Goal: Task Accomplishment & Management: Complete application form

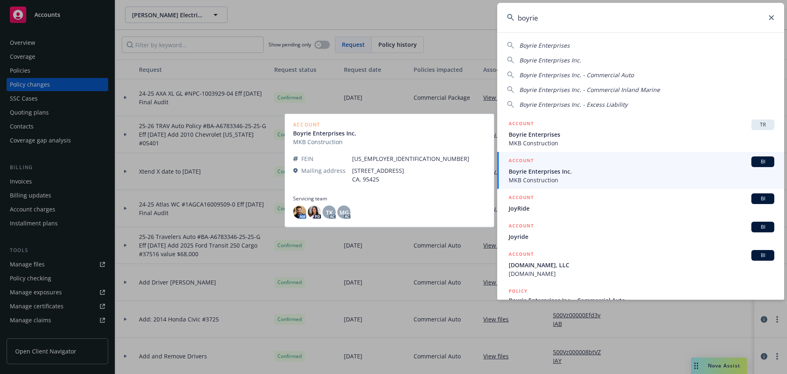
type input "boyrie"
click at [539, 164] on div "ACCOUNT BI" at bounding box center [642, 161] width 266 height 11
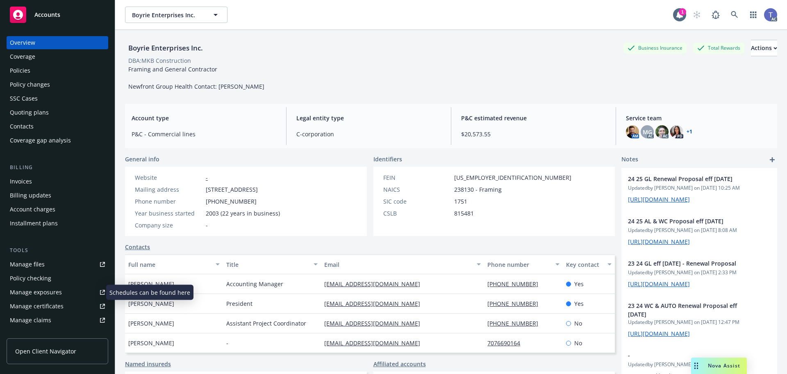
click at [47, 287] on div "Manage exposures" at bounding box center [36, 291] width 52 height 13
click at [22, 123] on div "Contacts" at bounding box center [22, 126] width 24 height 13
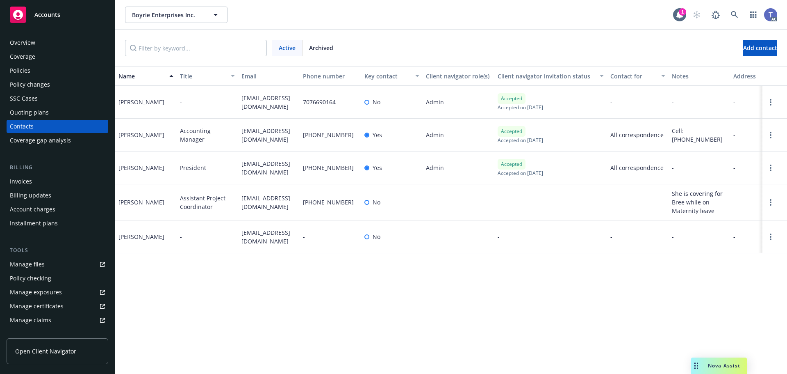
click at [19, 114] on div "Quoting plans" at bounding box center [29, 112] width 39 height 13
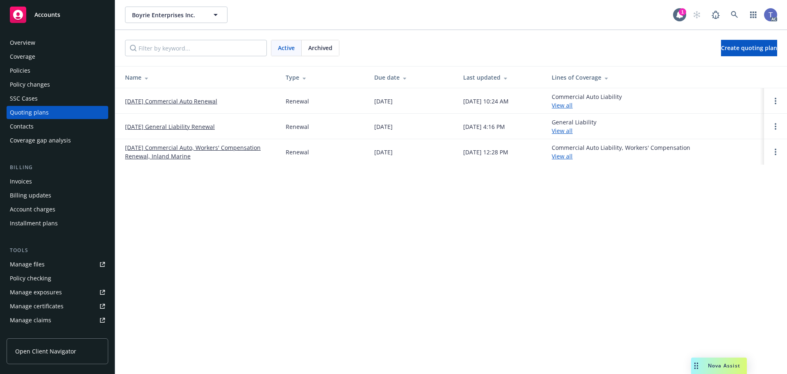
click at [776, 96] on td at bounding box center [775, 100] width 23 height 25
click at [775, 98] on icon "Open options" at bounding box center [776, 101] width 2 height 7
click at [723, 47] on span "Copy logging email" at bounding box center [734, 45] width 72 height 8
click at [440, 40] on div "Active Archived Create quoting plan" at bounding box center [451, 48] width 652 height 16
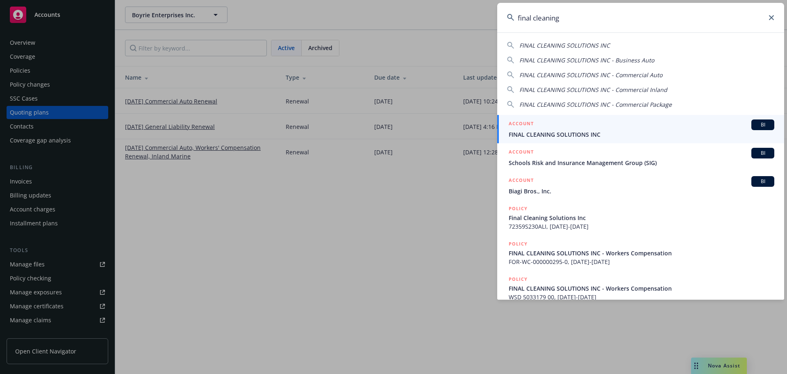
type input "final cleaning"
drag, startPoint x: 548, startPoint y: 138, endPoint x: 544, endPoint y: 128, distance: 11.0
click at [548, 137] on span "FINAL CLEANING SOLUTIONS INC" at bounding box center [642, 134] width 266 height 9
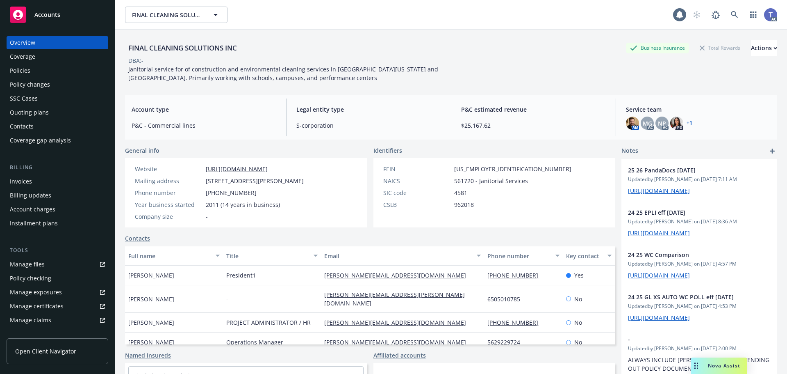
click at [38, 69] on div "Policies" at bounding box center [57, 70] width 95 height 13
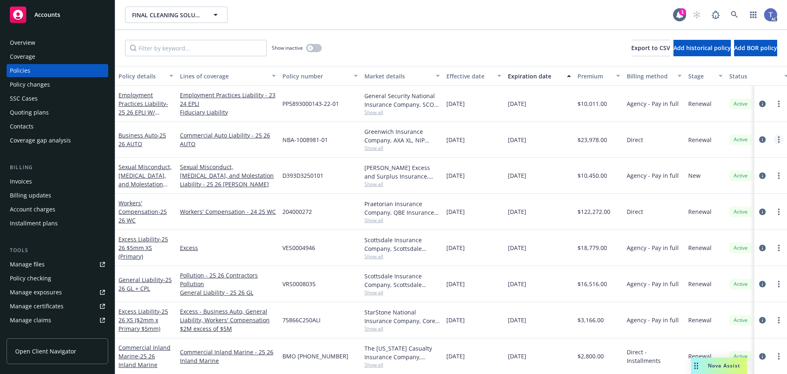
click at [775, 139] on link "more" at bounding box center [779, 140] width 10 height 10
click at [729, 254] on link "Copy logging email" at bounding box center [729, 254] width 96 height 16
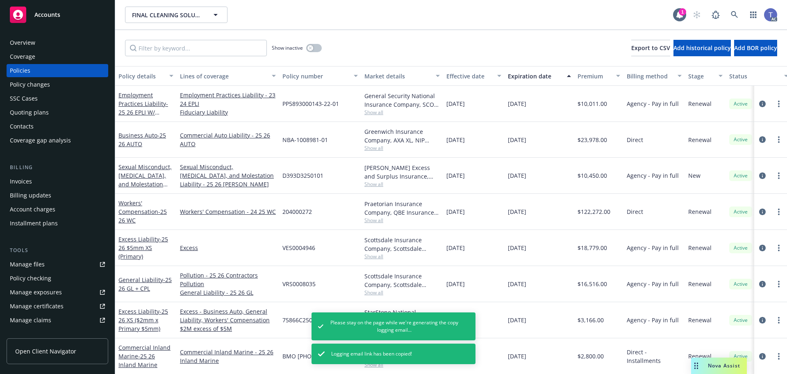
click at [60, 86] on div "Policy changes" at bounding box center [57, 84] width 95 height 13
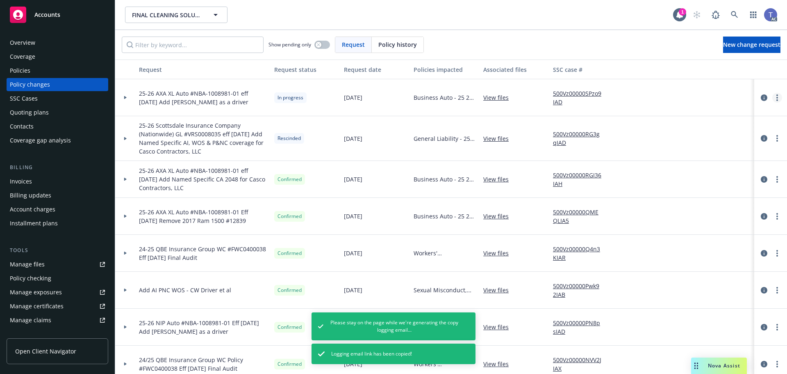
click at [774, 96] on link "more" at bounding box center [778, 98] width 10 height 10
click at [680, 115] on link "Copy logging email" at bounding box center [705, 114] width 141 height 16
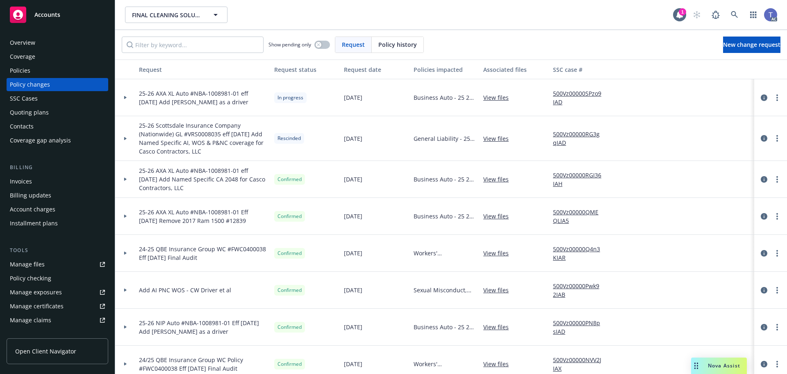
click at [39, 295] on div "Manage exposures" at bounding box center [36, 291] width 52 height 13
click at [354, 24] on div "FINAL CLEANING SOLUTIONS INC FINAL CLEANING SOLUTIONS INC 1 AC" at bounding box center [451, 15] width 672 height 30
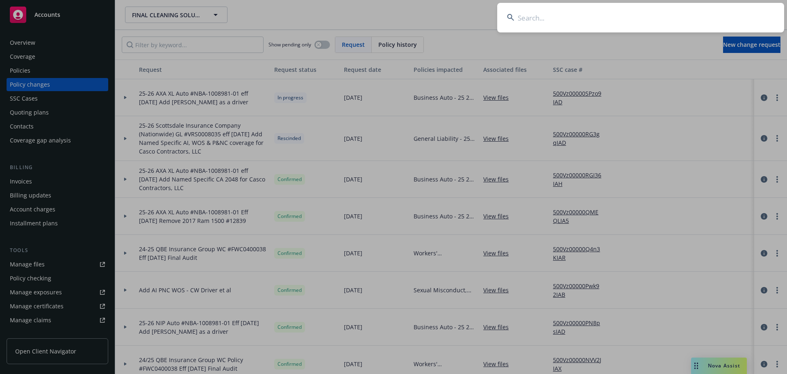
click at [581, 18] on input at bounding box center [640, 18] width 287 height 30
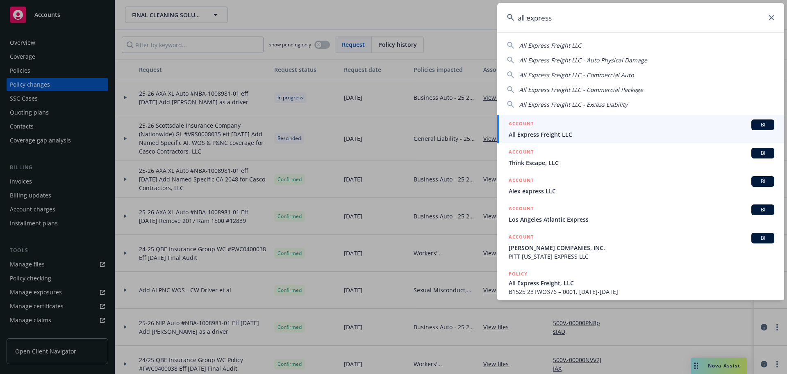
type input "all express"
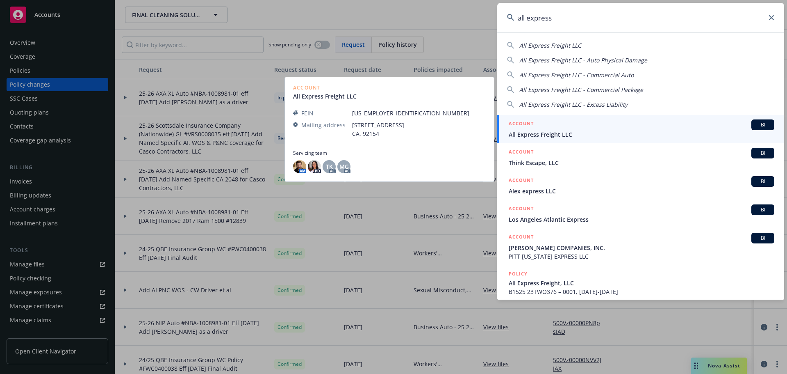
click at [566, 125] on div "ACCOUNT BI" at bounding box center [642, 124] width 266 height 11
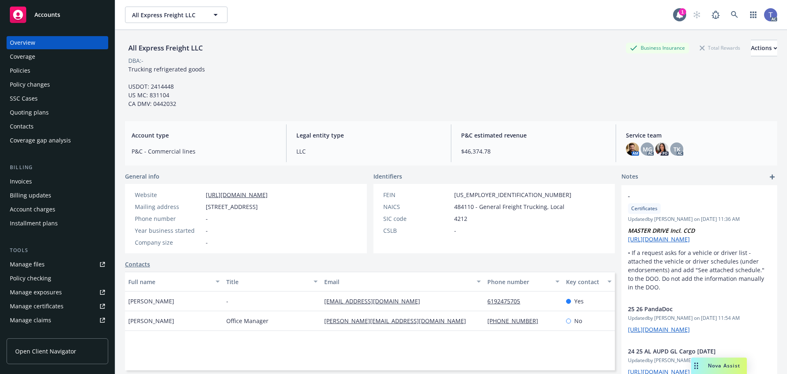
click at [46, 68] on div "Policies" at bounding box center [57, 70] width 95 height 13
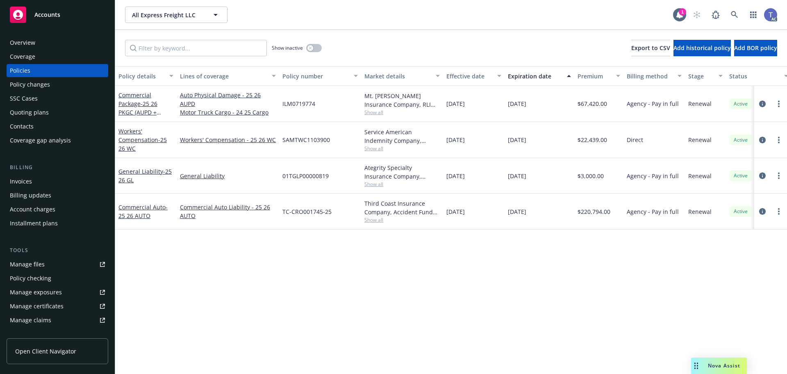
click at [43, 87] on div "Policy changes" at bounding box center [30, 84] width 40 height 13
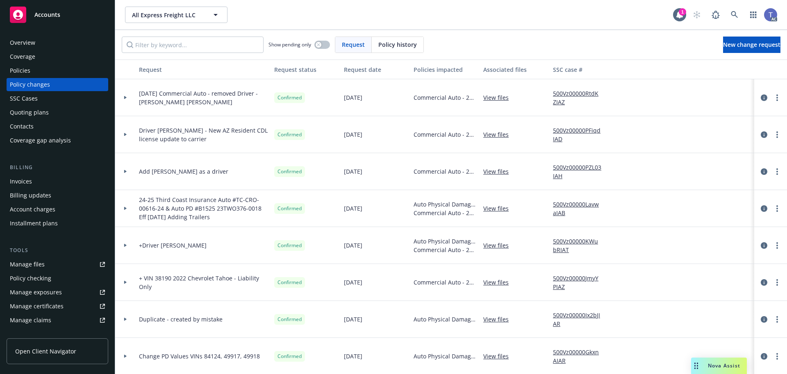
click at [33, 69] on div "Policies" at bounding box center [57, 70] width 95 height 13
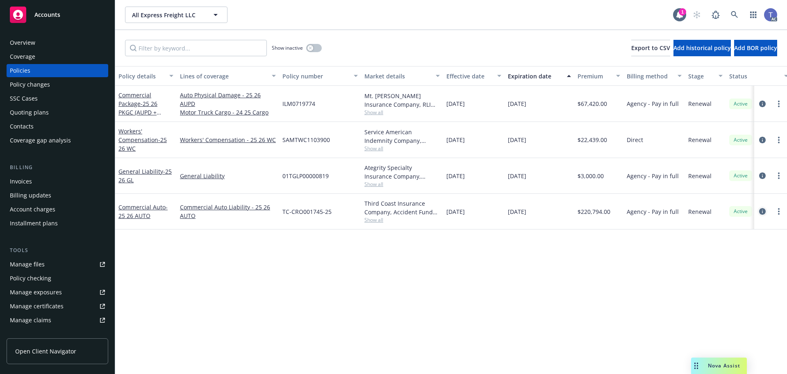
click at [764, 214] on icon "circleInformation" at bounding box center [763, 211] width 7 height 7
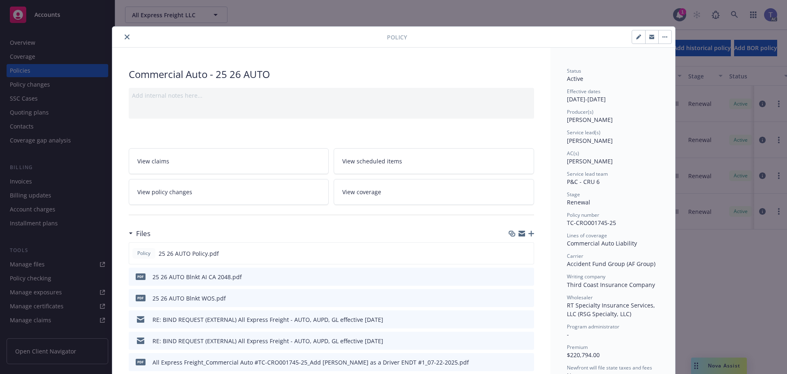
click at [259, 201] on link "View policy changes" at bounding box center [229, 192] width 201 height 26
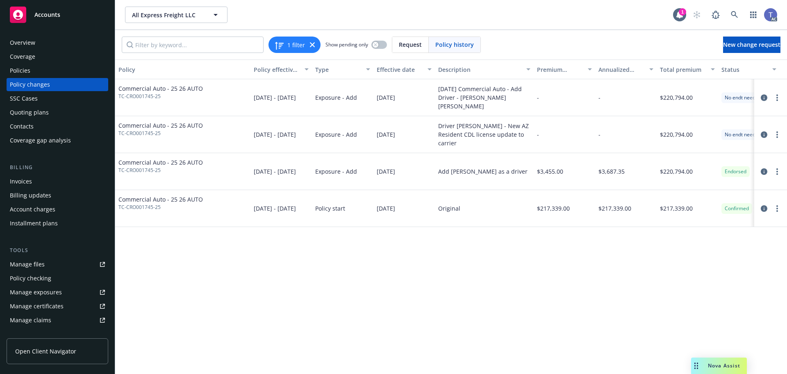
drag, startPoint x: 436, startPoint y: 94, endPoint x: 512, endPoint y: 105, distance: 76.3
click at [512, 105] on div "9/8/25 Commercial Auto - Add Driver - Jose Torres Fregoso" at bounding box center [484, 97] width 99 height 37
copy div "9/8/25 Commercial Auto - Add Driver - Jose Torres Fregoso"
click at [759, 41] on span "New change request" at bounding box center [751, 45] width 57 height 8
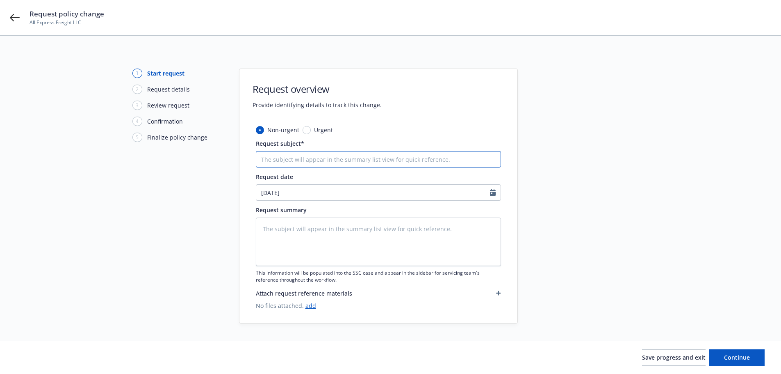
click at [292, 158] on input "Request subject*" at bounding box center [378, 159] width 245 height 16
paste input "9/8/25 Commercial Auto - Add Driver - Jose Torres Fregoso"
type textarea "x"
type input "9/8/25 Commercial Auto - Add Driver - Jose Torres Fregoso"
click at [269, 160] on input "9/8/25 Commercial Auto - Add Driver - Jose Torres Fregoso" at bounding box center [378, 159] width 245 height 16
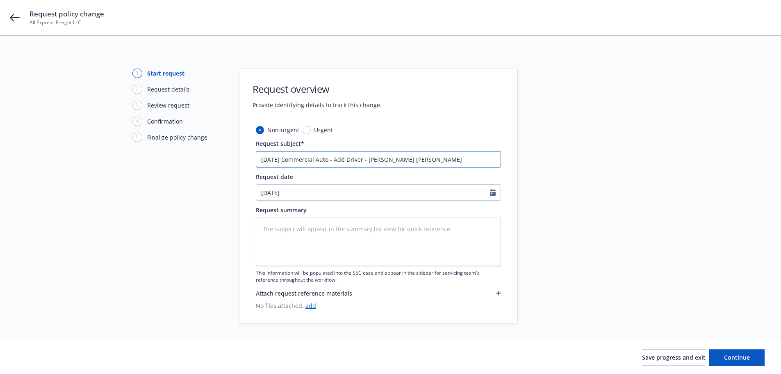
type textarea "x"
type input "9//25 Commercial Auto - Add Driver - Jose Torres Fregoso"
type textarea "x"
type input "9/2/25 Commercial Auto - Add Driver - Jose Torres Fregoso"
type textarea "x"
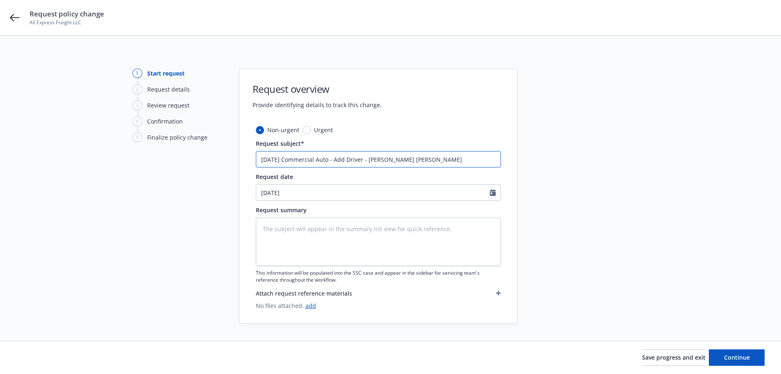
type input "9/24/25 Commercial Auto - Add Driver - Jose Torres Fregoso"
drag, startPoint x: 366, startPoint y: 160, endPoint x: 459, endPoint y: 158, distance: 93.1
click at [459, 158] on input "9/24/25 Commercial Auto - Add Driver - Jose Torres Fregoso" at bounding box center [378, 159] width 245 height 16
type textarea "x"
type input "9/24/25 Commercial Auto - Add Driver -"
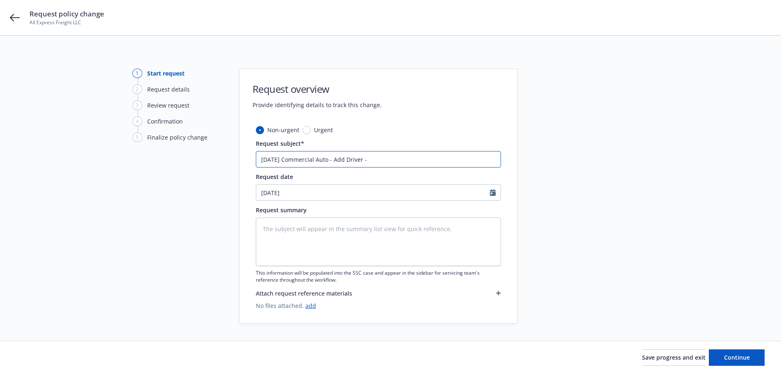
type textarea "x"
type input "9/24/25 Commercial Auto - Add Driver - G"
type textarea "x"
type input "9/24/25 Commercial Auto - Add Driver - Ge"
type textarea "x"
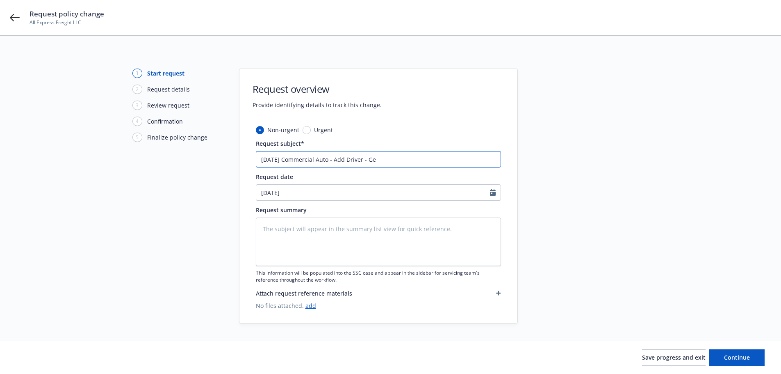
type input "9/24/25 Commercial Auto - Add Driver - Ger"
type textarea "x"
type input "9/24/25 Commercial Auto - Add Driver - Gera"
type textarea "x"
type input "9/24/25 Commercial Auto - Add Driver - Gerar"
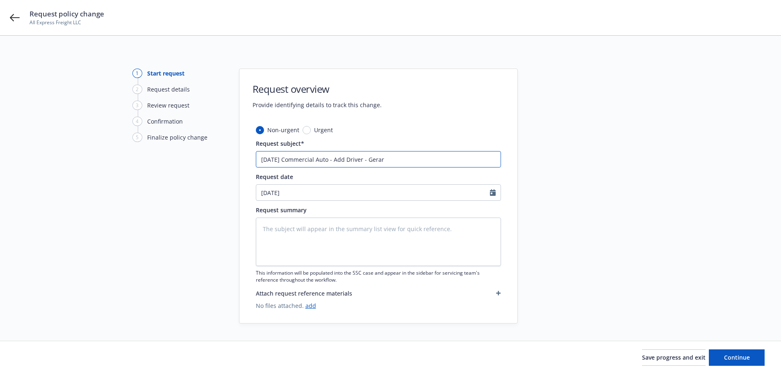
type textarea "x"
type input "9/24/25 Commercial Auto - Add Driver - Gerard"
type textarea "x"
type input "9/24/25 Commercial Auto - Add Driver - Gerardo"
type textarea "x"
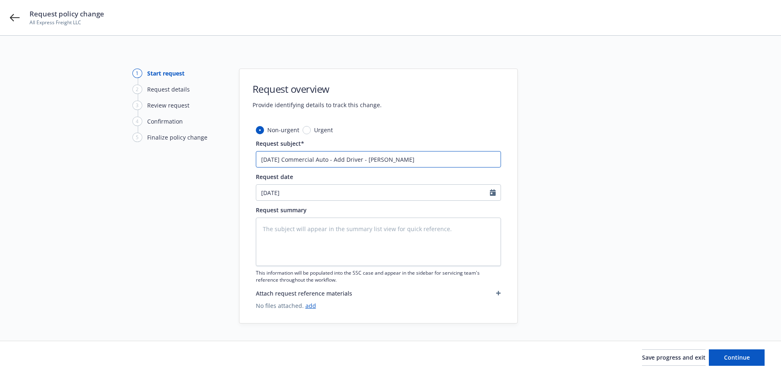
type input "9/24/25 Commercial Auto - Add Driver - Gerardo"
type textarea "x"
type input "9/24/25 Commercial Auto - Add Driver - Gerardo V"
type textarea "x"
type input "9/24/25 Commercial Auto - Add Driver - Gerardo Ve"
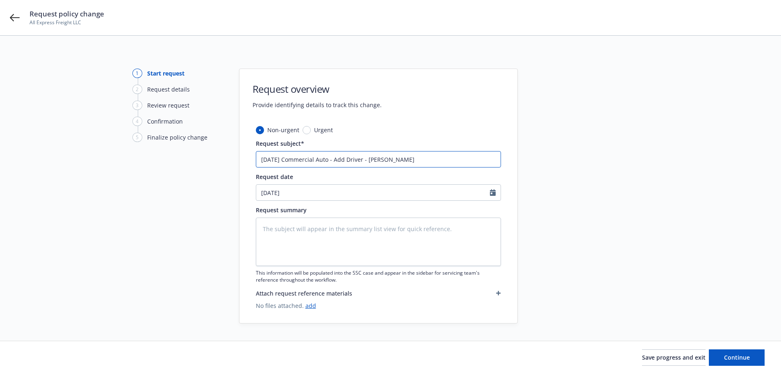
type textarea "x"
type input "9/24/25 Commercial Auto - Add Driver - Gerardo Ver"
type textarea "x"
type input "9/24/25 Commercial Auto - Add Driver - Gerardo Verd"
type textarea "x"
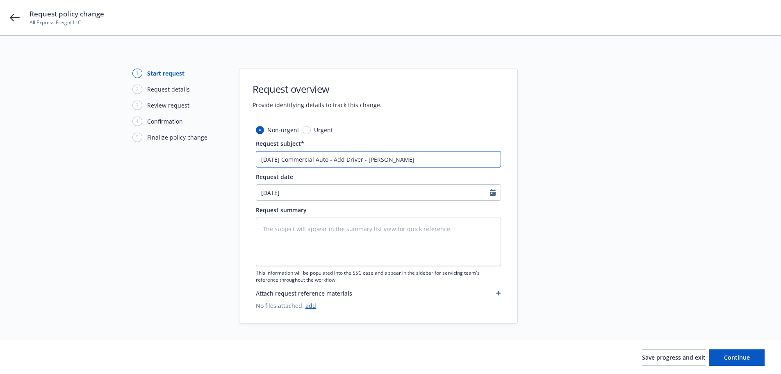
type input "9/24/25 Commercial Auto - Add Driver - Gerardo Verdu"
type textarea "x"
type input "9/24/25 Commercial Auto - Add Driver - Gerardo Verdug"
type textarea "x"
type input "9/24/25 Commercial Auto - Add Driver - Gerardo Verdugo"
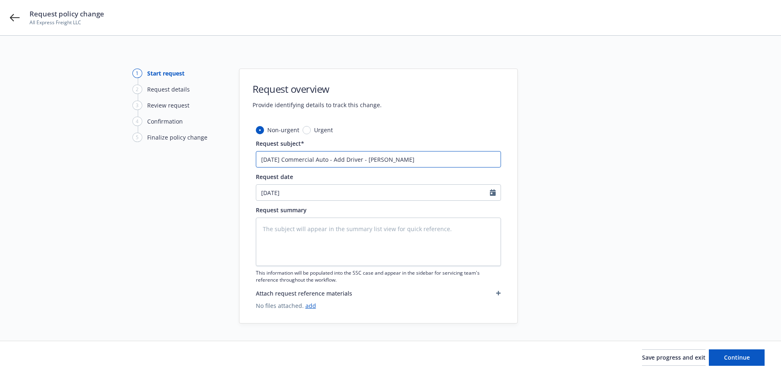
type textarea "x"
type input "9/24/25 Commercial Auto - Add Driver - Gerardo Verdugo"
type textarea "x"
type input "9/24/25 Commercial Auto - Add Driver - Gerardo Verdugo B"
type textarea "x"
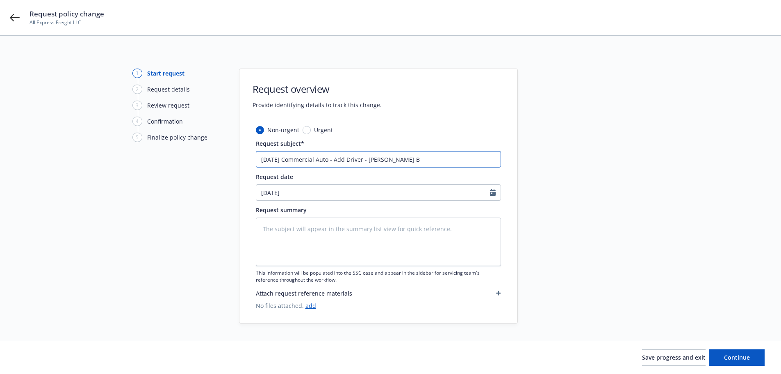
type input "9/24/25 Commercial Auto - Add Driver - Gerardo Verdugo Ba"
type textarea "x"
type input "9/24/25 Commercial Auto - Add Driver - Gerardo Verdugo Bar"
type textarea "x"
type input "9/24/25 Commercial Auto - Add Driver - Gerardo Verdugo Barr"
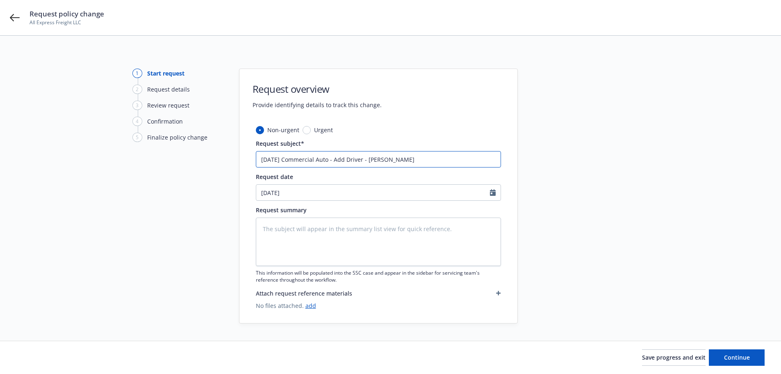
type textarea "x"
type input "9/24/25 Commercial Auto - Add Driver - Gerardo Verdugo Barra"
type textarea "x"
type input "9/24/25 Commercial Auto - Add Driver - Gerardo Verdugo Barraz"
type textarea "x"
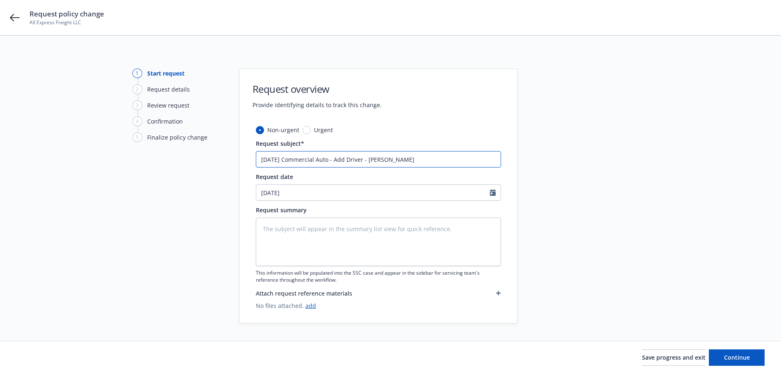
type input "9/24/25 Commercial Auto - Add Driver - Gerardo Verdugo Barraza"
click at [424, 247] on textarea at bounding box center [378, 241] width 245 height 48
paste textarea "9/24/25 Commercial Auto - Add Driver - Gerardo Verdugo Barraza"
type textarea "x"
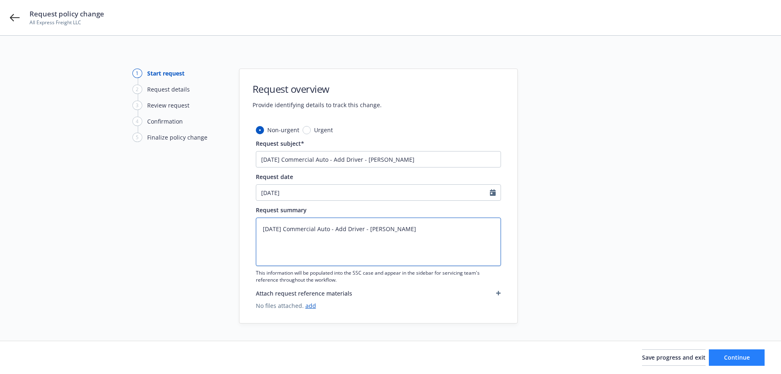
type textarea "9/24/25 Commercial Auto - Add Driver - Gerardo Verdugo Barraza"
click at [754, 364] on button "Continue" at bounding box center [737, 357] width 56 height 16
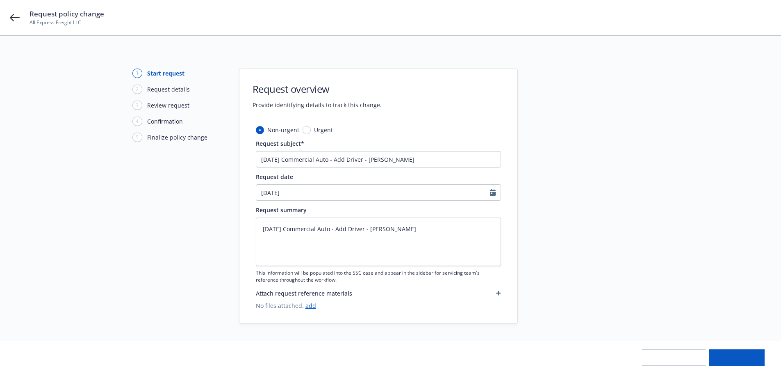
type textarea "x"
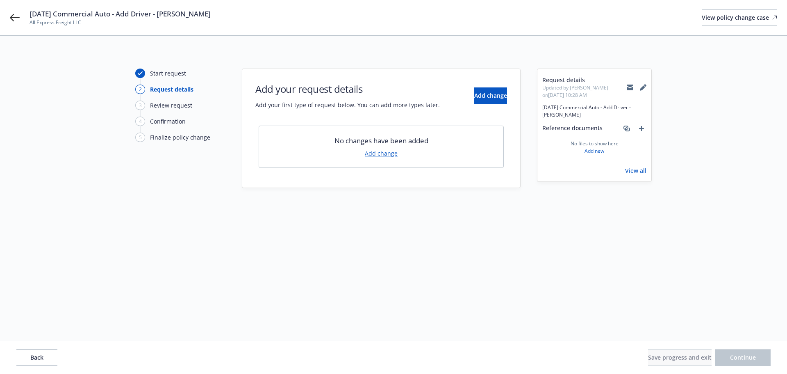
click at [386, 152] on link "Add change" at bounding box center [381, 153] width 33 height 9
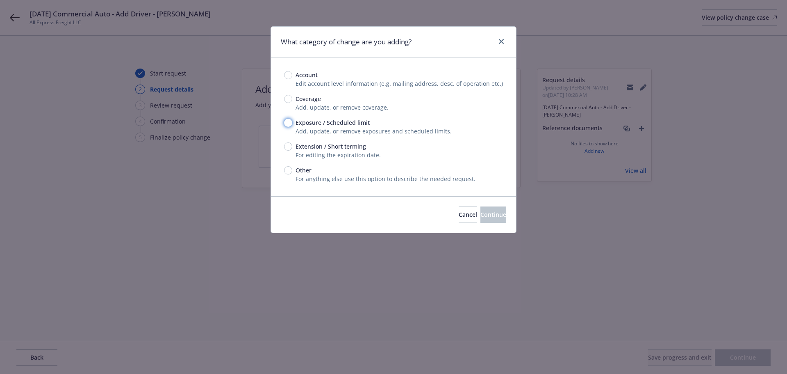
click at [287, 123] on input "Exposure / Scheduled limit" at bounding box center [288, 123] width 8 height 8
radio input "true"
click at [485, 220] on button "Continue" at bounding box center [494, 214] width 26 height 16
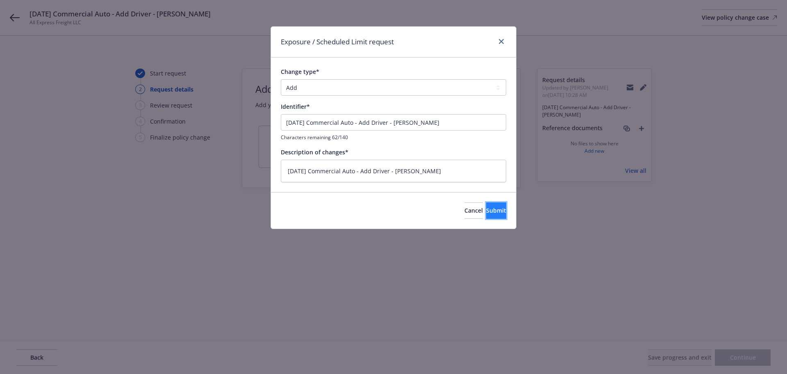
click at [486, 208] on span "Submit" at bounding box center [496, 210] width 20 height 8
type textarea "x"
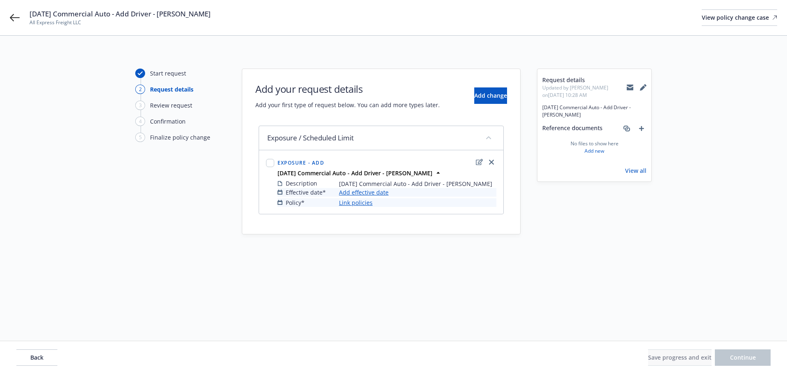
click at [384, 196] on link "Add effective date" at bounding box center [364, 192] width 50 height 9
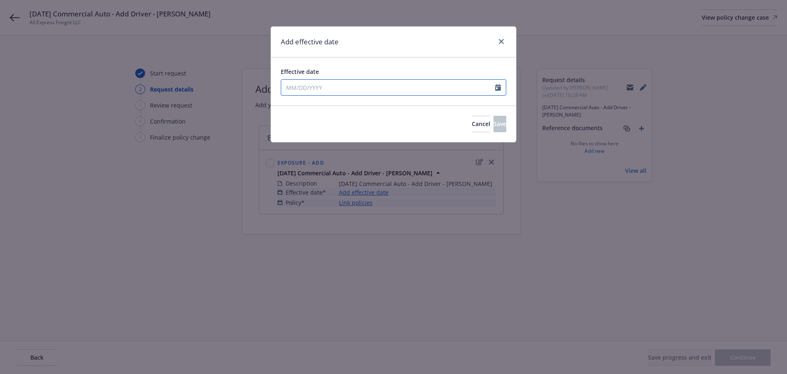
click at [407, 89] on input "Effective date" at bounding box center [388, 88] width 214 height 16
select select "9"
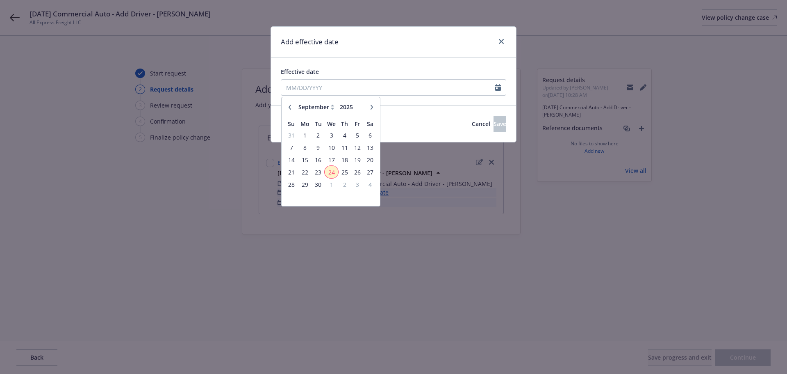
drag, startPoint x: 333, startPoint y: 168, endPoint x: 340, endPoint y: 168, distance: 6.6
click at [333, 168] on span "24" at bounding box center [332, 172] width 12 height 10
type input "09/24/2025"
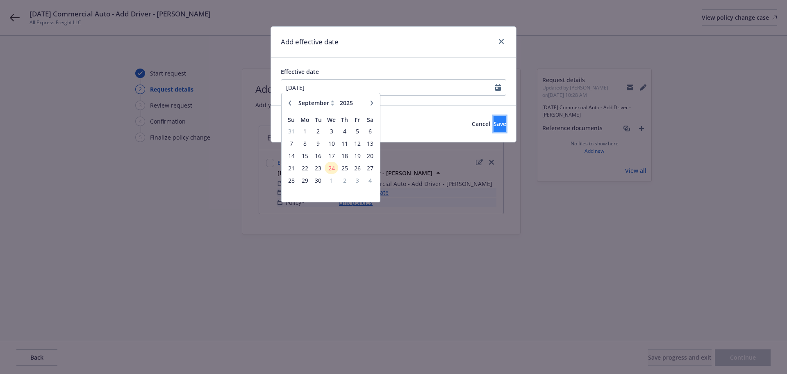
click at [494, 129] on button "Save" at bounding box center [500, 124] width 13 height 16
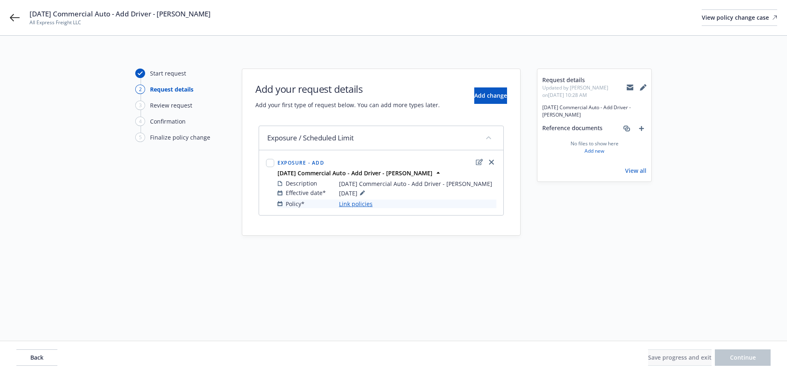
click at [360, 208] on link "Link policies" at bounding box center [356, 203] width 34 height 9
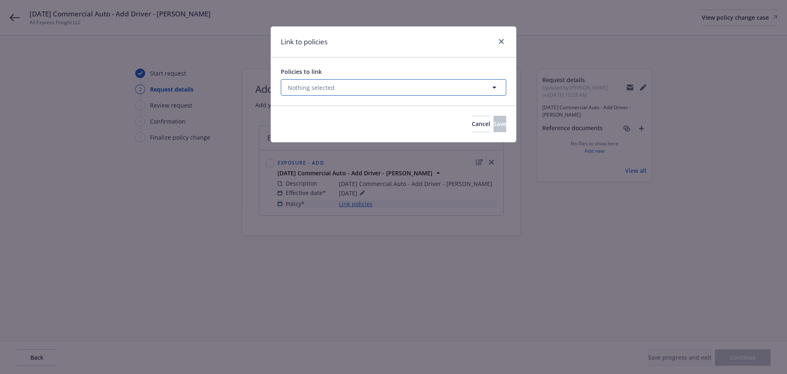
click at [353, 86] on button "Nothing selected" at bounding box center [394, 87] width 226 height 16
select select "ACTIVE"
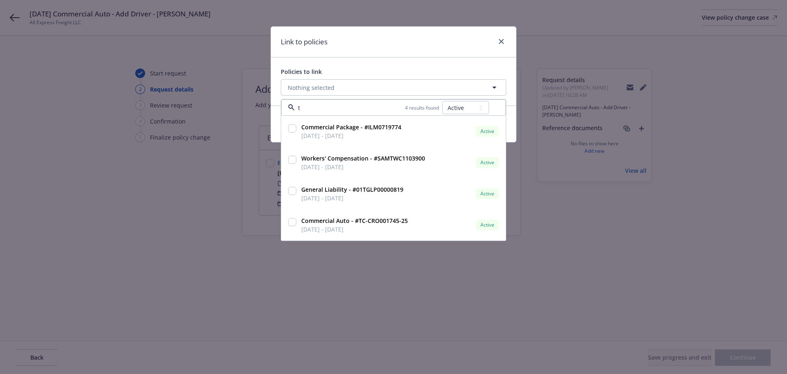
type input "tc"
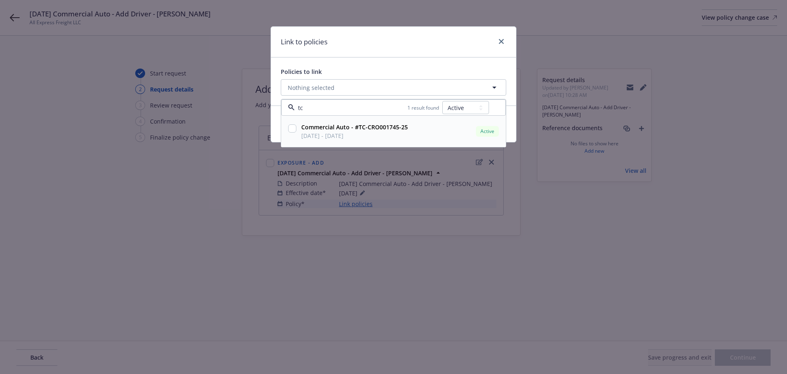
click at [293, 126] on input "checkbox" at bounding box center [292, 128] width 8 height 8
checkbox input "true"
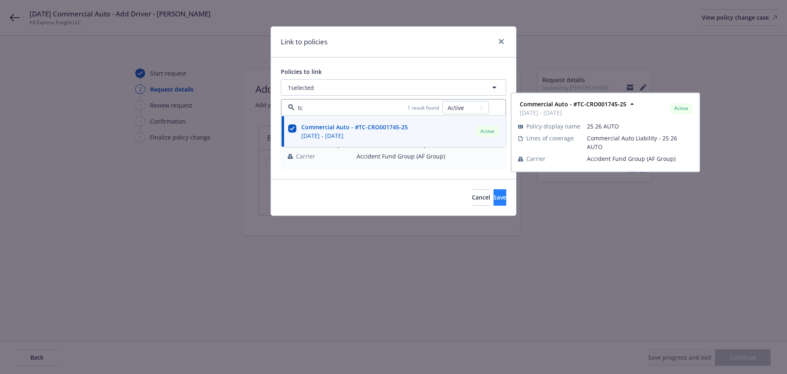
type input "tc"
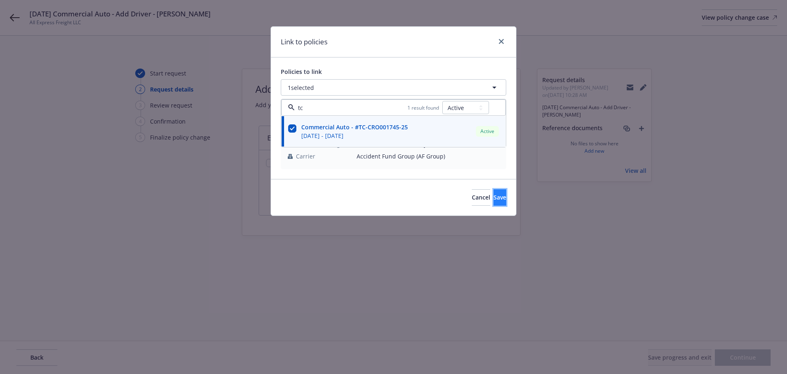
click at [494, 196] on button "Save" at bounding box center [500, 197] width 13 height 16
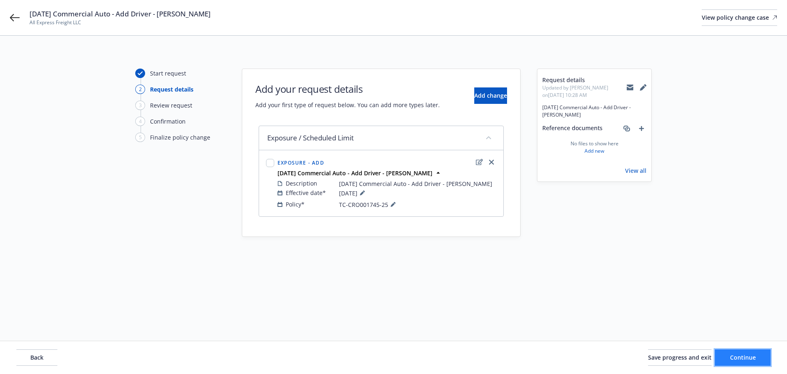
click at [732, 352] on button "Continue" at bounding box center [743, 357] width 56 height 16
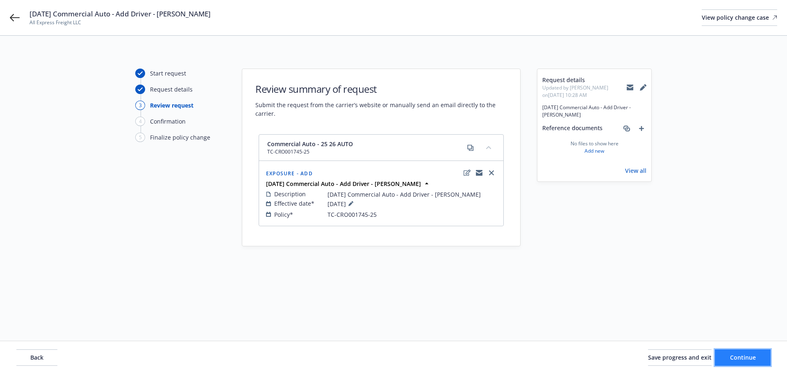
click at [755, 360] on span "Continue" at bounding box center [743, 357] width 26 height 8
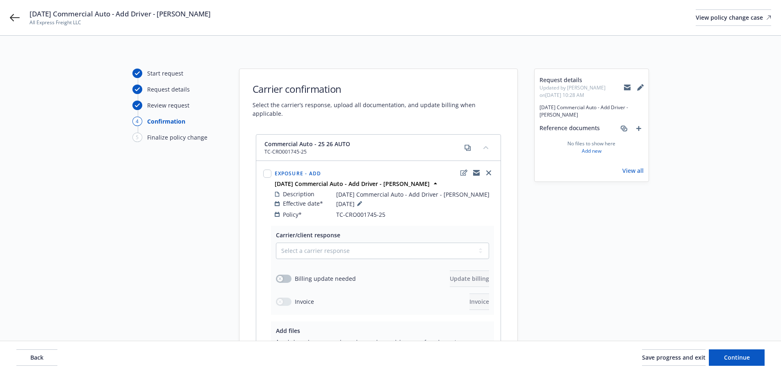
click at [627, 87] on icon at bounding box center [627, 87] width 7 height 7
click at [658, 358] on span "Save progress and exit" at bounding box center [674, 357] width 64 height 8
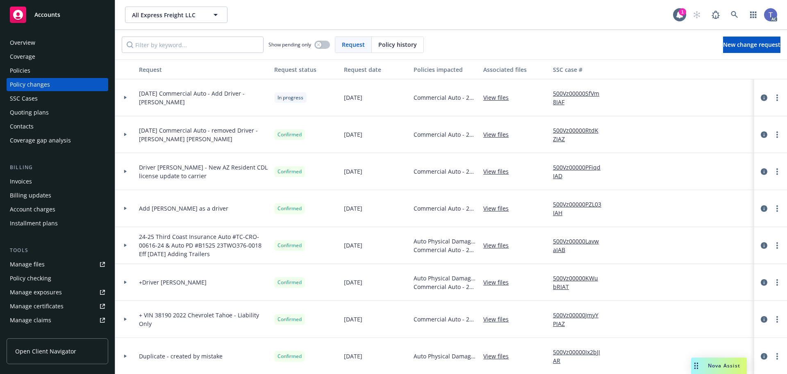
click at [31, 70] on div "Policies" at bounding box center [57, 70] width 95 height 13
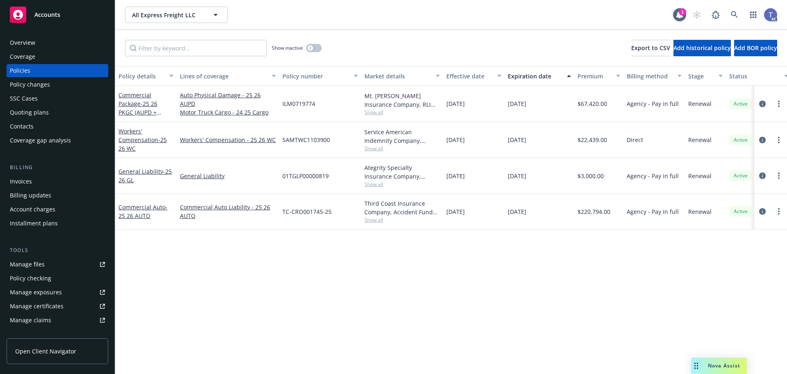
click at [295, 210] on span "TC-CRO001745-25" at bounding box center [307, 211] width 49 height 9
copy span "TC-CRO001745-25"
click at [24, 82] on div "Policy changes" at bounding box center [30, 84] width 40 height 13
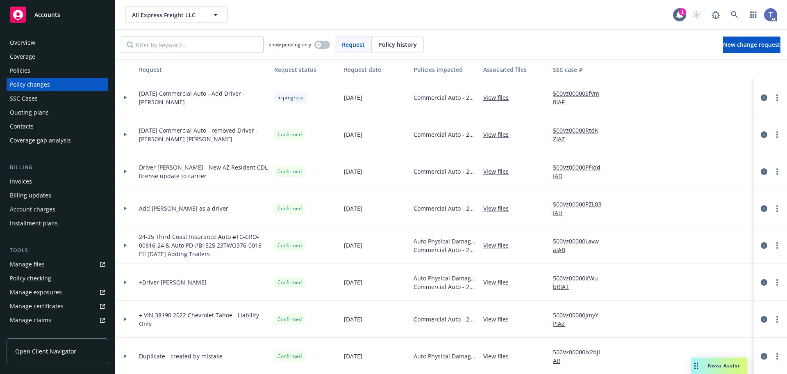
click at [125, 136] on div at bounding box center [125, 134] width 21 height 37
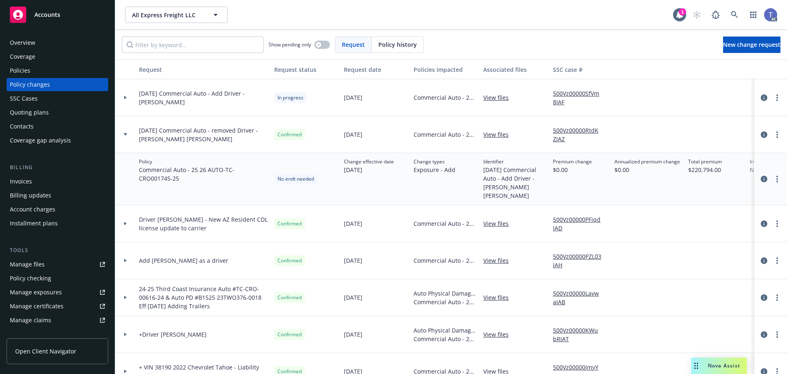
click at [499, 136] on link "View files" at bounding box center [500, 134] width 32 height 9
click at [126, 135] on icon at bounding box center [125, 134] width 3 height 3
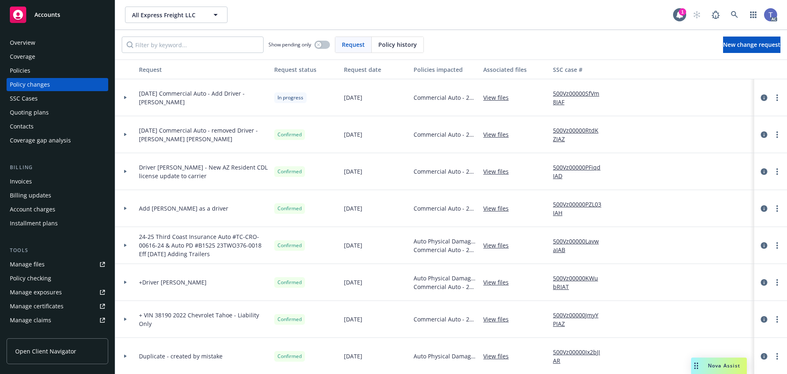
click at [451, 20] on div "All Express Freight LLC All Express Freight LLC" at bounding box center [399, 15] width 548 height 16
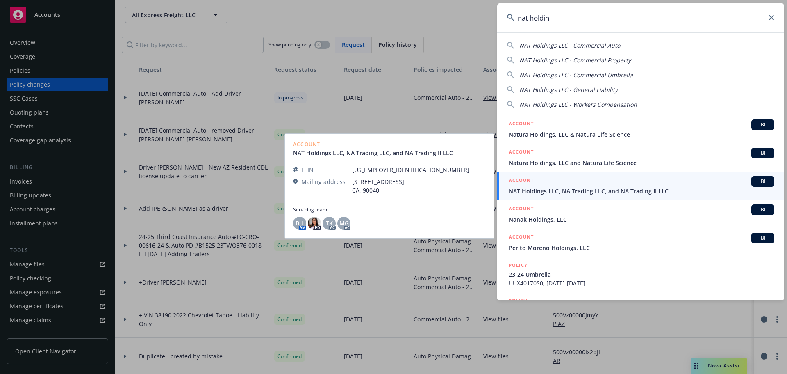
type input "nat holdin"
click at [586, 181] on div "ACCOUNT BI" at bounding box center [642, 181] width 266 height 11
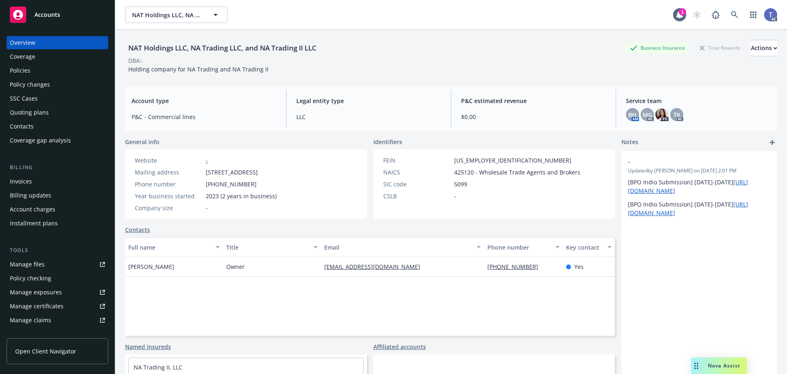
click at [38, 71] on div "Policies" at bounding box center [57, 70] width 95 height 13
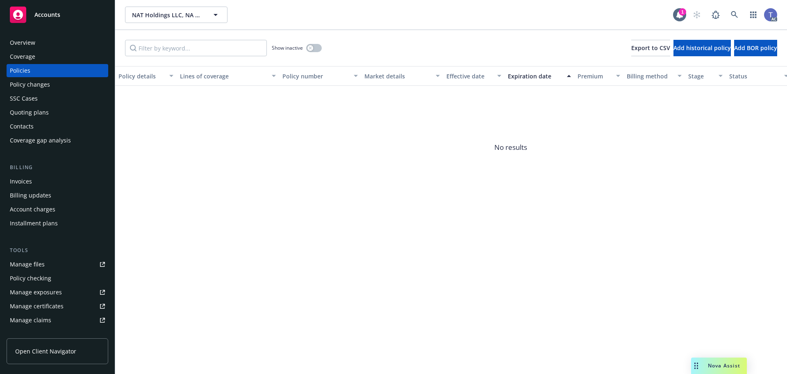
click at [24, 181] on div "Invoices" at bounding box center [21, 181] width 22 height 13
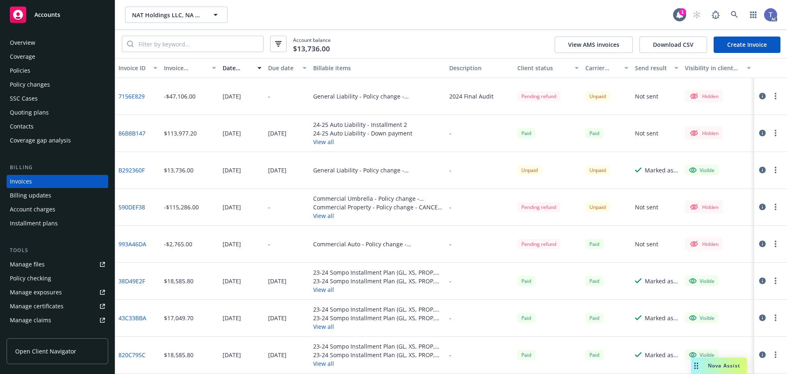
click at [760, 169] on icon "button" at bounding box center [763, 170] width 7 height 7
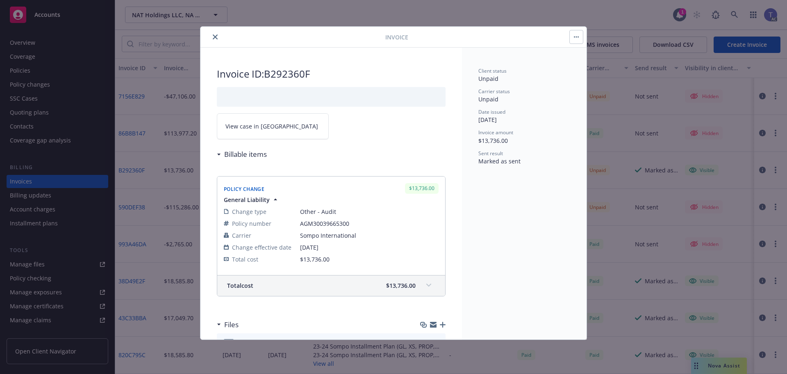
click at [427, 288] on span at bounding box center [428, 284] width 13 height 13
click at [215, 36] on icon "close" at bounding box center [215, 36] width 5 height 5
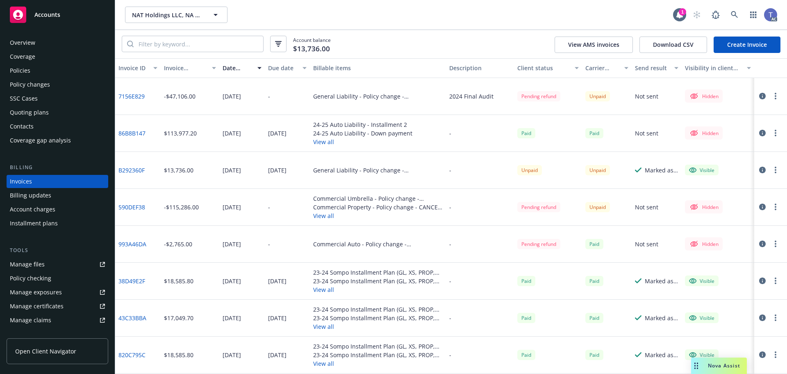
click at [16, 74] on div "Policies" at bounding box center [20, 70] width 21 height 13
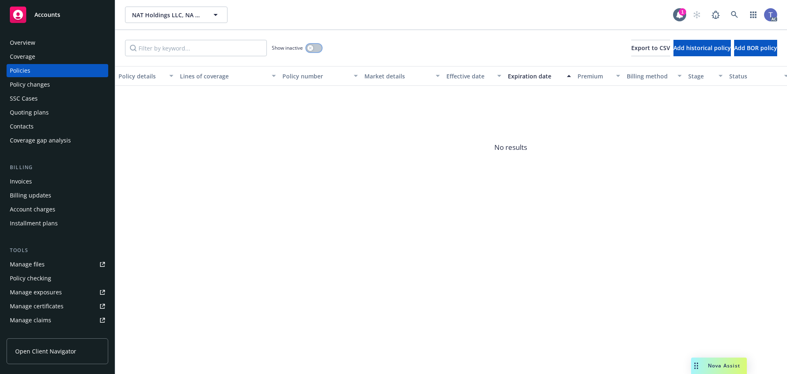
click at [313, 48] on div "button" at bounding box center [311, 48] width 6 height 6
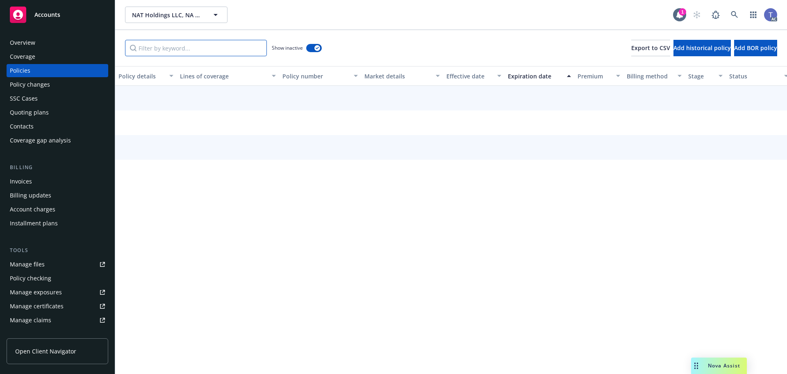
click at [147, 52] on input "Filter by keyword..." at bounding box center [196, 48] width 142 height 16
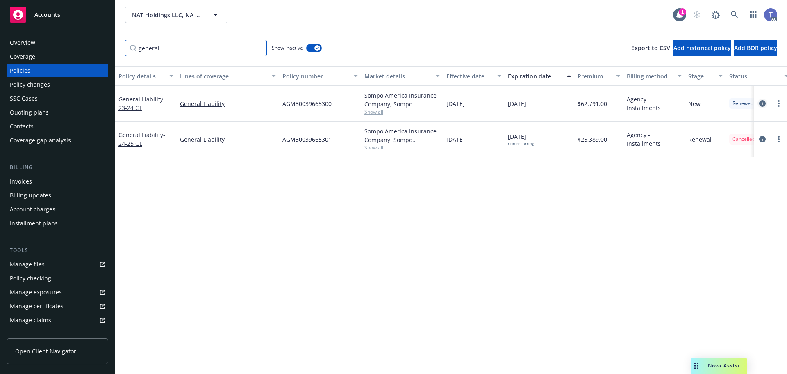
type input "general"
click at [764, 100] on icon "circleInformation" at bounding box center [763, 103] width 7 height 7
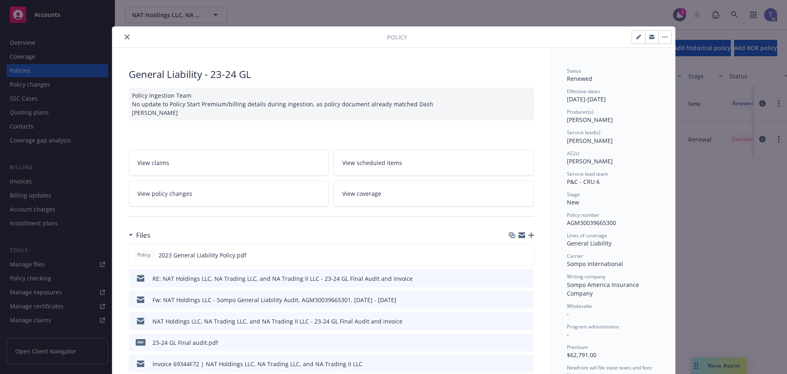
click at [523, 342] on icon "preview file" at bounding box center [526, 342] width 7 height 6
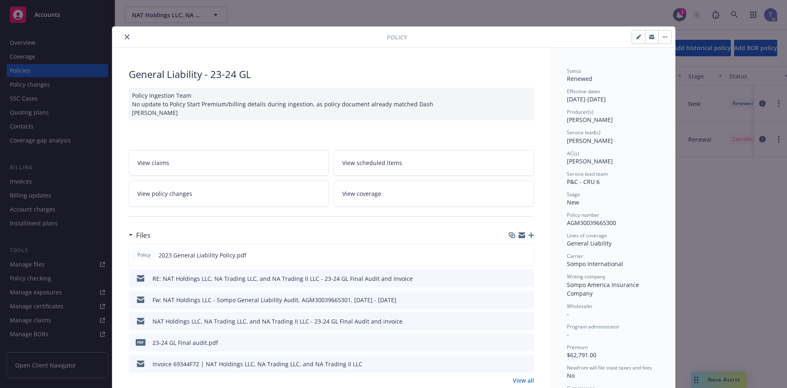
click at [118, 35] on div at bounding box center [251, 37] width 271 height 10
click at [126, 38] on button "close" at bounding box center [127, 37] width 10 height 10
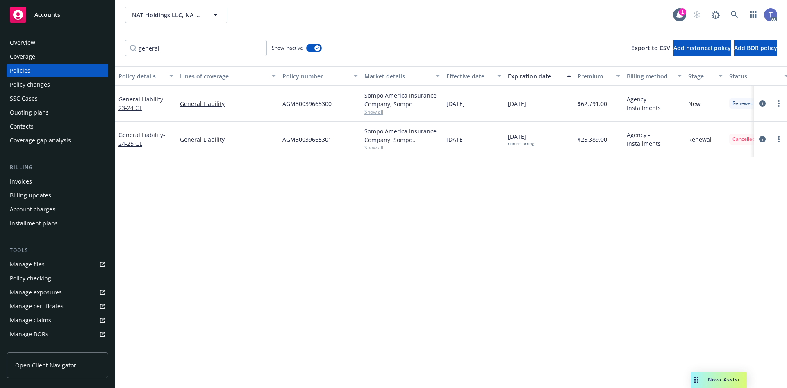
click at [473, 26] on div "NAT Holdings LLC, NA Trading LLC, and NA Trading II LLC NAT Holdings LLC, NA Tr…" at bounding box center [451, 15] width 672 height 30
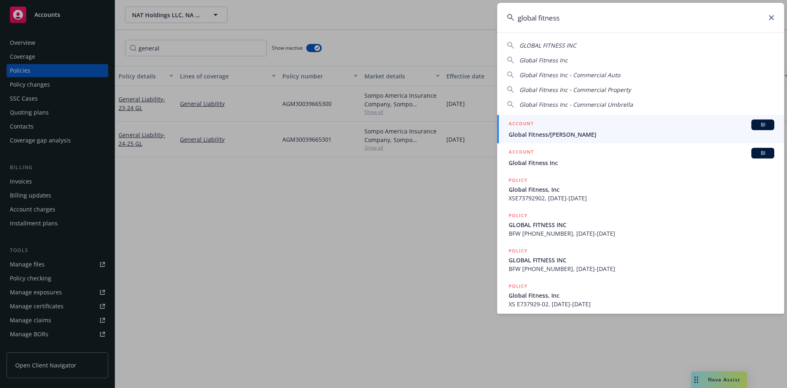
type input "global fitness"
drag, startPoint x: 541, startPoint y: 131, endPoint x: 557, endPoint y: 130, distance: 16.4
click at [541, 131] on span "Global Fitness/Brett Labistour" at bounding box center [642, 134] width 266 height 9
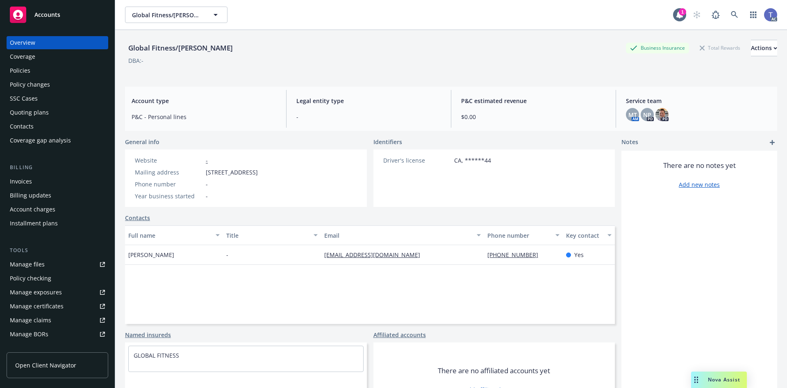
click at [9, 73] on link "Policies" at bounding box center [58, 70] width 102 height 13
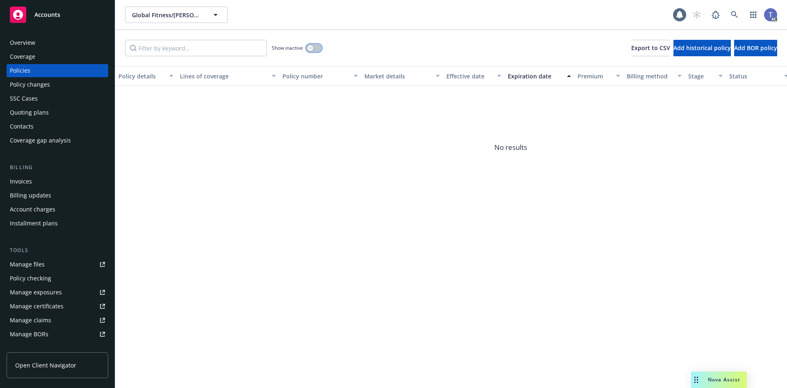
click at [313, 51] on button "button" at bounding box center [314, 48] width 16 height 8
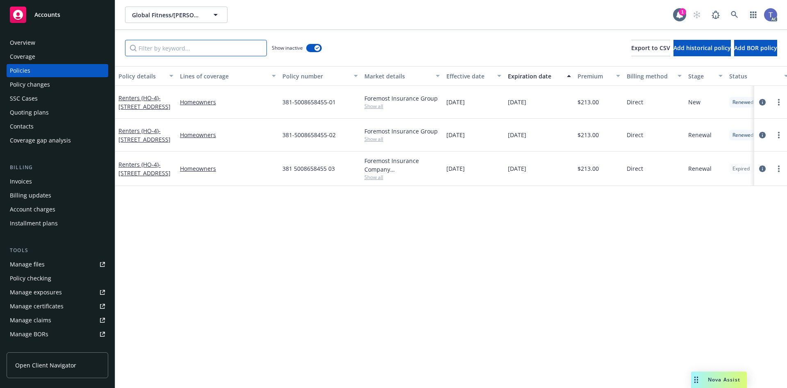
click at [194, 50] on input "Filter by keyword..." at bounding box center [196, 48] width 142 height 16
click at [344, 39] on div "Show inactive Export to CSV Add historical policy Add BOR policy" at bounding box center [451, 48] width 672 height 36
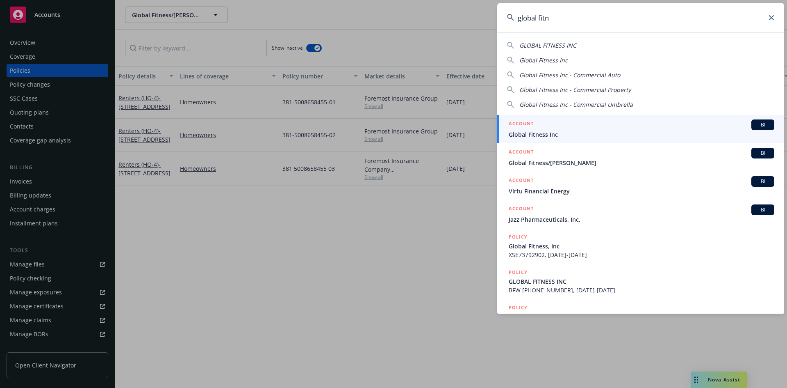
type input "global fitn"
click at [557, 127] on div "ACCOUNT BI" at bounding box center [642, 124] width 266 height 11
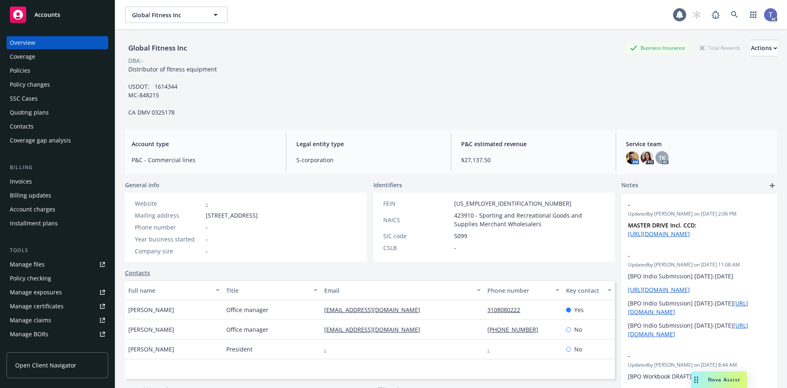
click at [50, 74] on div "Policies" at bounding box center [57, 70] width 95 height 13
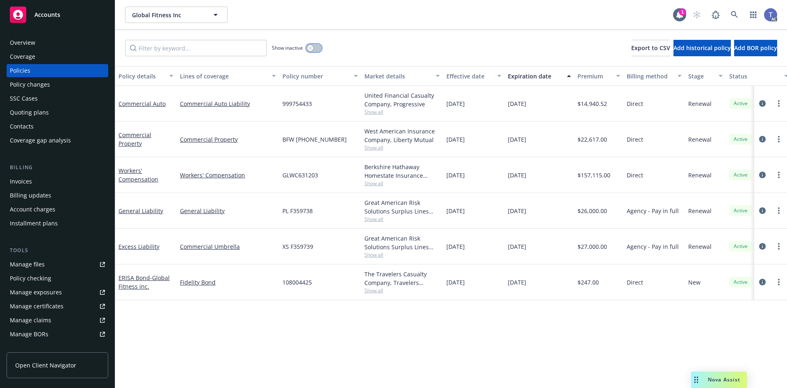
click at [314, 48] on button "button" at bounding box center [314, 48] width 16 height 8
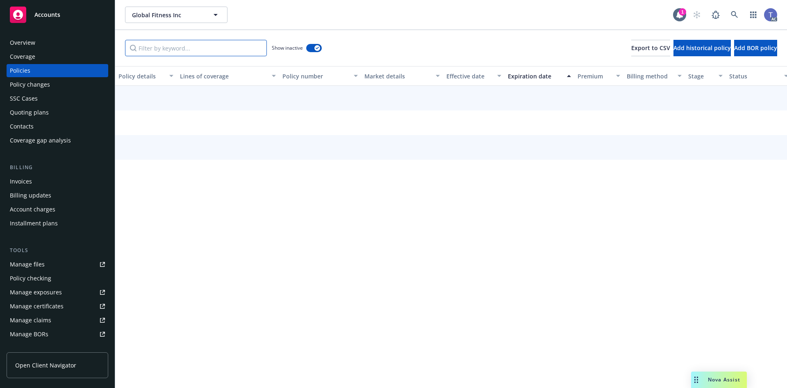
click at [176, 50] on input "Filter by keyword..." at bounding box center [196, 48] width 142 height 16
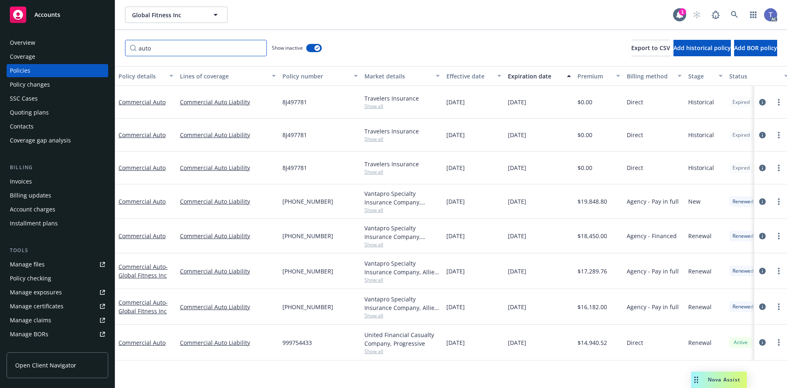
type input "auto"
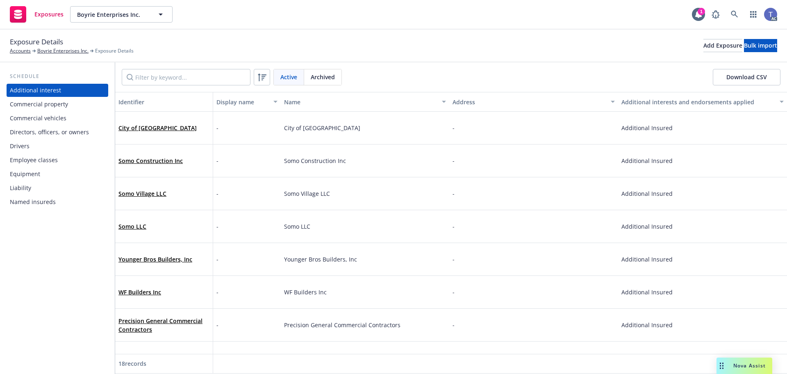
drag, startPoint x: 40, startPoint y: 148, endPoint x: 37, endPoint y: 141, distance: 8.5
click at [40, 148] on div "Drivers" at bounding box center [57, 145] width 95 height 13
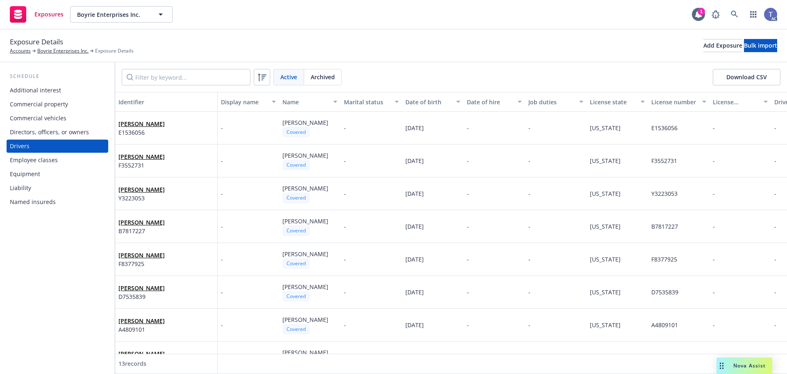
scroll to position [191, 0]
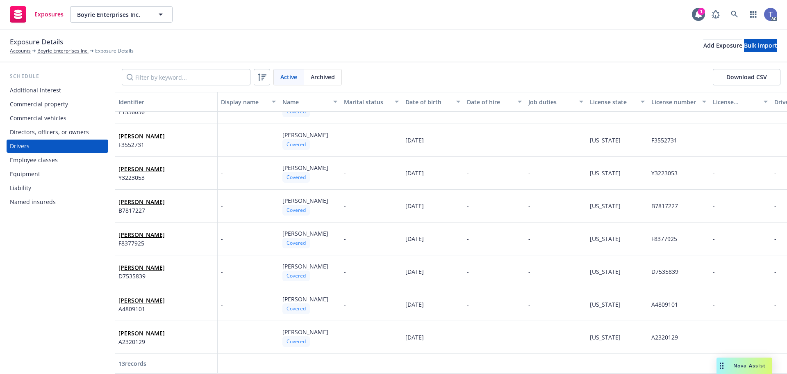
click at [59, 119] on div "Commercial vehicles" at bounding box center [38, 118] width 57 height 13
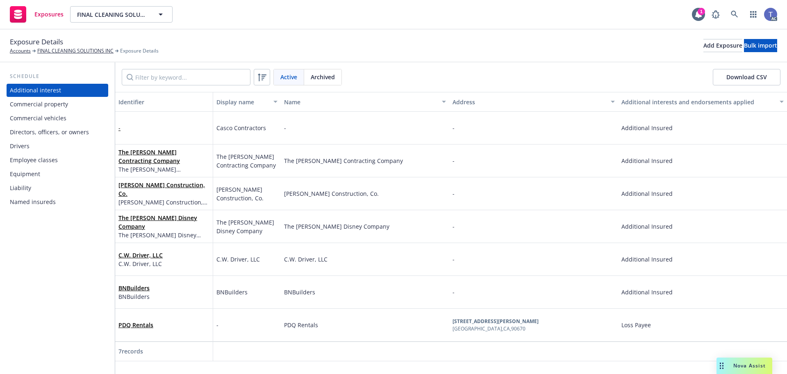
click at [31, 145] on div "Drivers" at bounding box center [57, 145] width 95 height 13
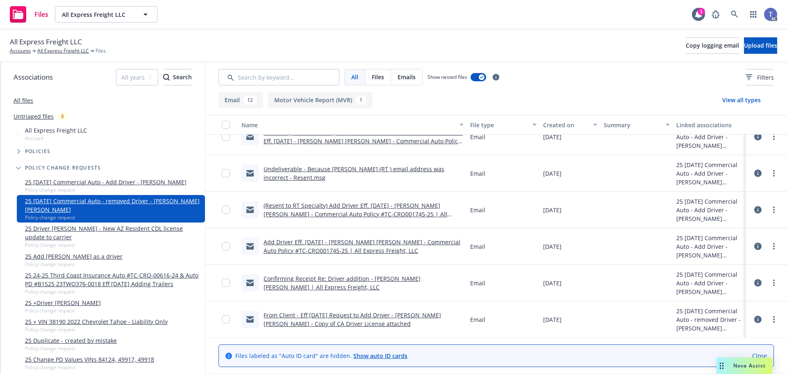
scroll to position [269, 0]
click at [308, 249] on link "Add Driver Eff. 9/8/25 - Jose Torres Fregoso - Commercial Auto Policy #TC-CRO00…" at bounding box center [362, 245] width 197 height 16
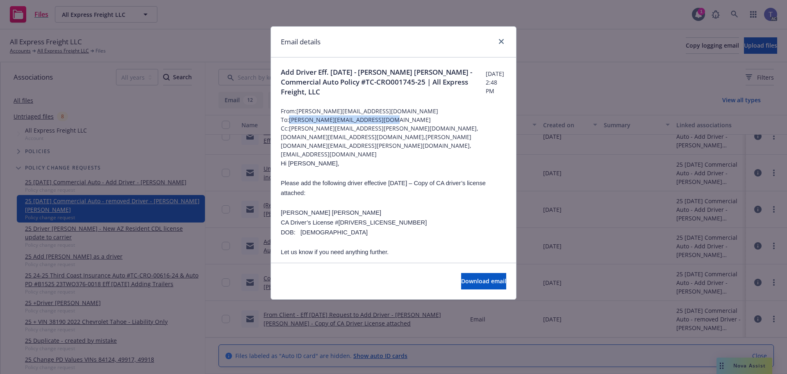
drag, startPoint x: 290, startPoint y: 119, endPoint x: 382, endPoint y: 119, distance: 92.3
click at [382, 119] on span "To: thomas.koskiinen@rtspecialty.com" at bounding box center [394, 119] width 226 height 9
copy span "thomas.koskiinen@rtspecialty.com"
click at [499, 41] on icon "close" at bounding box center [501, 41] width 5 height 5
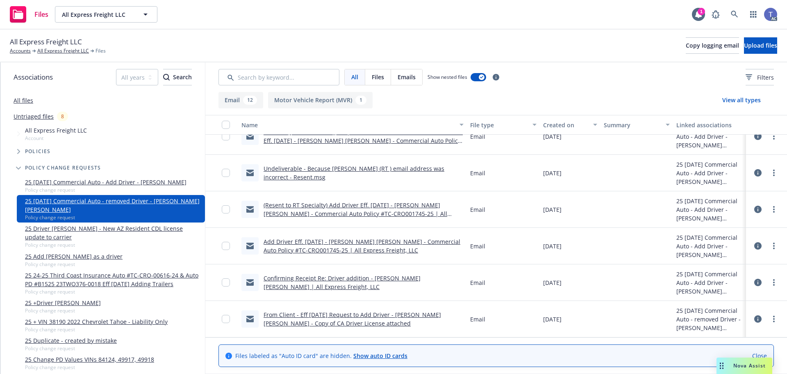
click at [305, 215] on link "(Resent to RT Specialty) Add Driver Eff. 9/8/25 - Jose Torres Fregoso - Commerc…" at bounding box center [356, 213] width 184 height 25
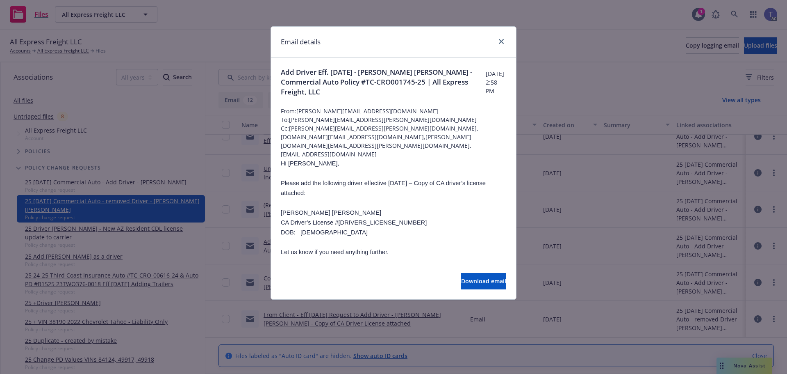
scroll to position [41, 0]
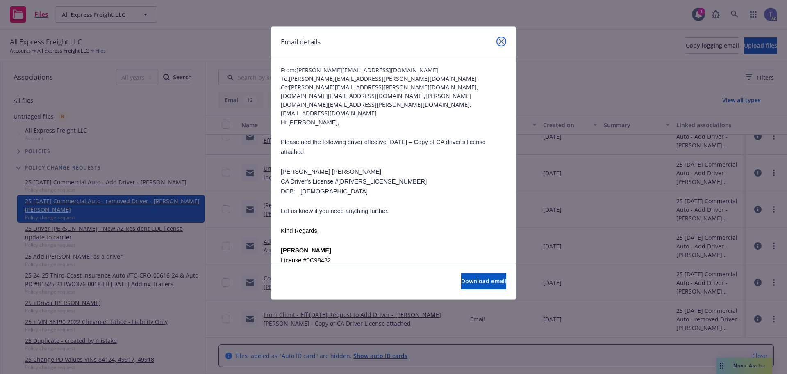
click at [500, 41] on icon "close" at bounding box center [501, 41] width 5 height 5
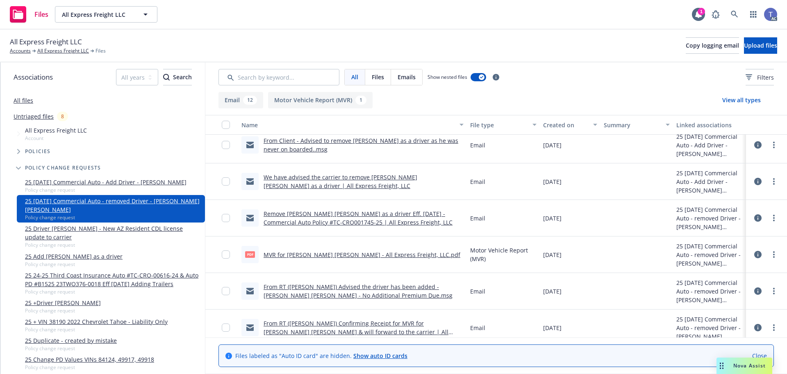
scroll to position [0, 0]
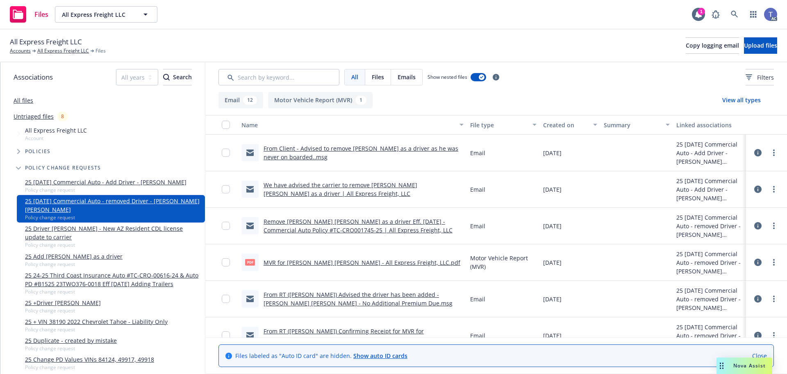
click at [340, 149] on link "From Client - Advised to remove Jose T. Fregoso as a driver as he was never on …" at bounding box center [361, 152] width 195 height 16
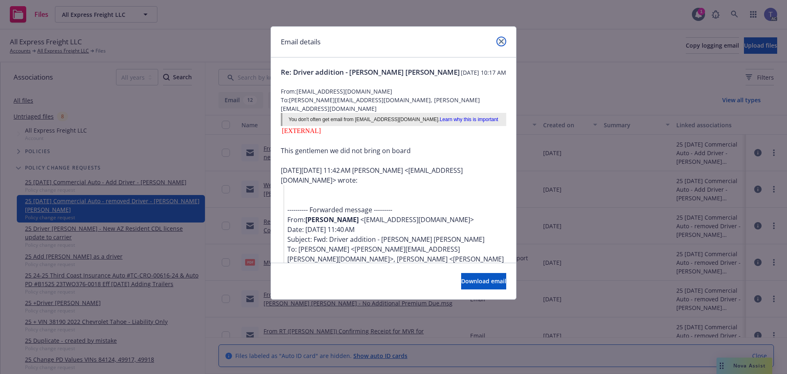
click at [499, 38] on link "close" at bounding box center [502, 41] width 10 height 10
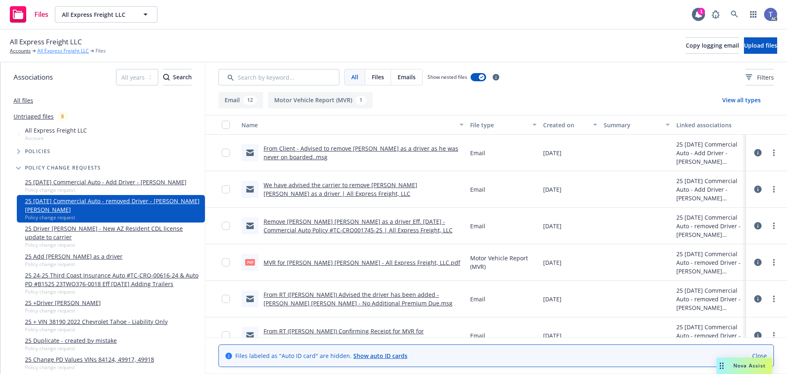
click at [75, 50] on link "All Express Freight LLC" at bounding box center [63, 50] width 52 height 7
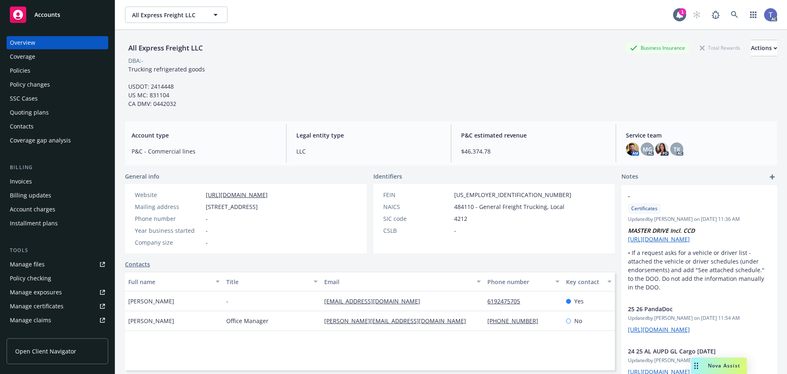
click at [24, 83] on div "Policy changes" at bounding box center [30, 84] width 40 height 13
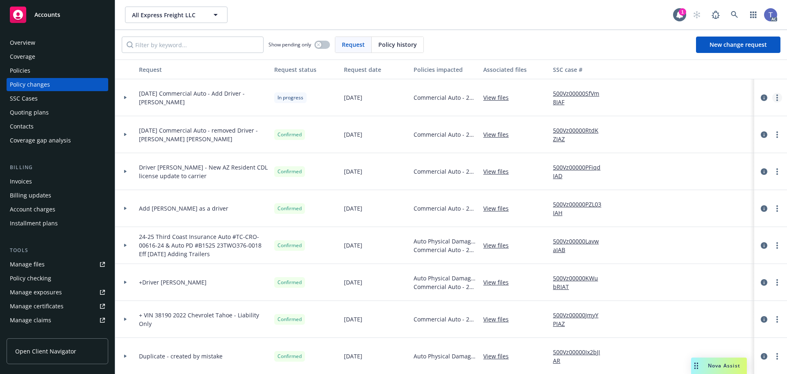
click at [773, 94] on link "more" at bounding box center [778, 98] width 10 height 10
click at [693, 117] on link "Copy logging email" at bounding box center [705, 114] width 141 height 16
